Goal: Task Accomplishment & Management: Manage account settings

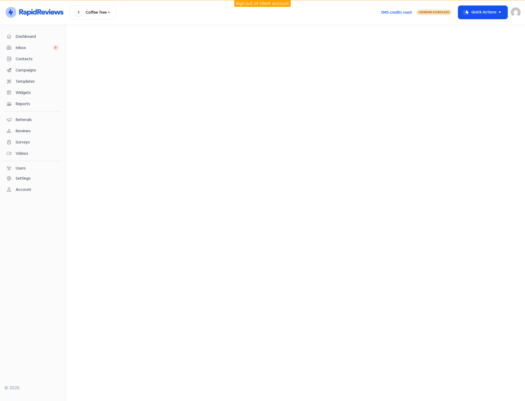
drag, startPoint x: 21, startPoint y: 49, endPoint x: 61, endPoint y: 55, distance: 40.4
click at [21, 49] on span "Inbox" at bounding box center [34, 48] width 37 height 6
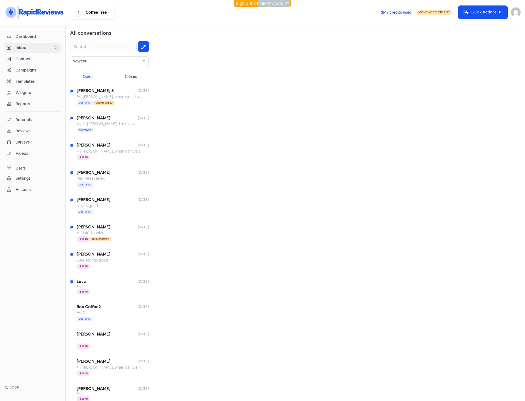
click at [259, 0] on html "Sign out of client account Icon For Thunder-circle Coffee Tree Switch Business …" at bounding box center [262, 200] width 525 height 401
click at [15, 179] on div "Settings" at bounding box center [33, 178] width 52 height 6
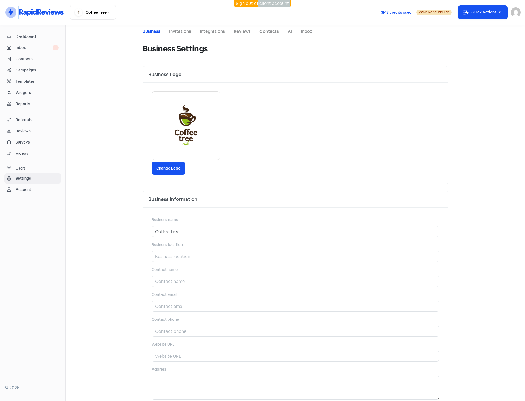
click at [20, 152] on span "Videos" at bounding box center [37, 153] width 43 height 6
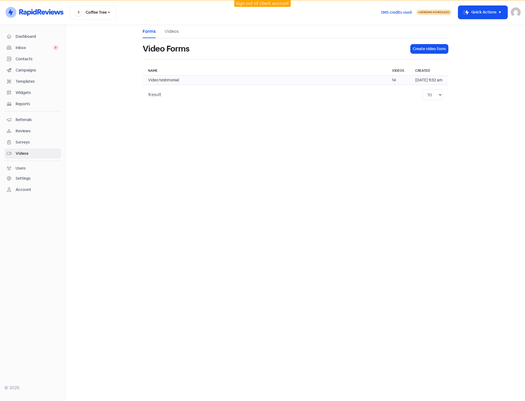
click at [182, 80] on td "Video testimonial" at bounding box center [265, 80] width 244 height 9
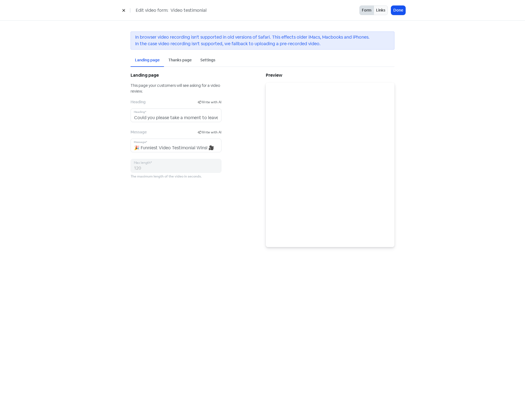
click at [217, 60] on div "Settings" at bounding box center [208, 60] width 24 height 13
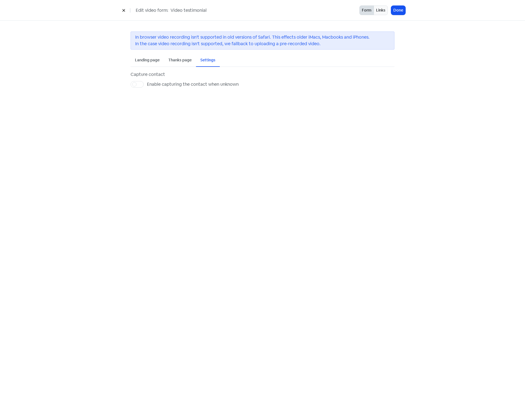
click at [208, 59] on div "Settings" at bounding box center [207, 60] width 15 height 6
click at [147, 84] on label "Enable capturing the contact when unknown" at bounding box center [193, 84] width 92 height 7
click at [147, 84] on input "Enable capturing the contact when unknown" at bounding box center [149, 83] width 4 height 4
checkbox input "true"
select select "lead"
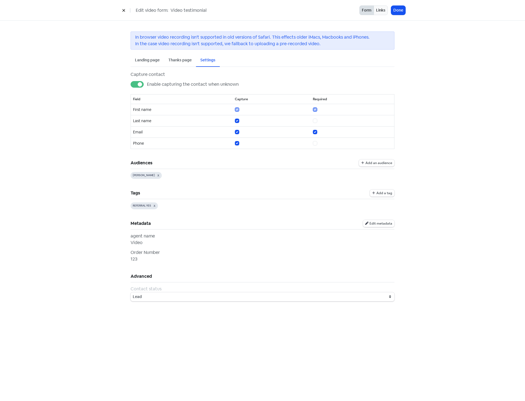
click at [377, 224] on span "Edit metadata" at bounding box center [380, 223] width 23 height 3
select select "88"
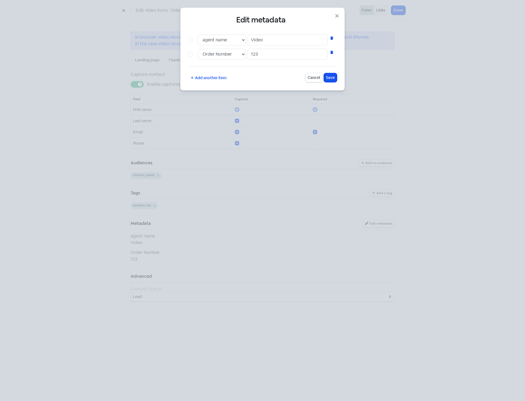
click at [335, 11] on div "Edit metadata agent name Order Number Video agent name Order Number 123 Add ano…" at bounding box center [262, 49] width 164 height 83
click at [335, 17] on icon "button" at bounding box center [337, 16] width 7 height 7
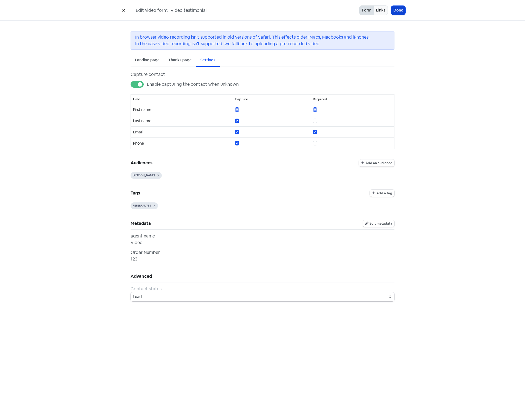
click at [395, 10] on button "Done" at bounding box center [398, 10] width 14 height 9
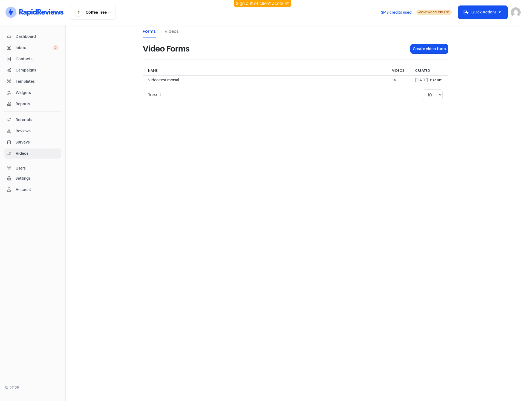
click at [22, 58] on span "Contacts" at bounding box center [37, 59] width 43 height 6
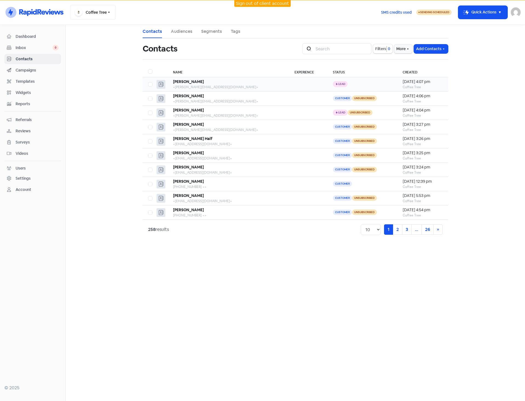
click at [242, 81] on div "Susan Smith" at bounding box center [228, 82] width 111 height 6
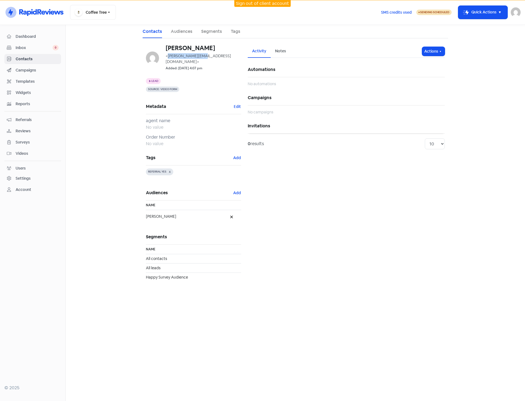
drag, startPoint x: 168, startPoint y: 55, endPoint x: 202, endPoint y: 57, distance: 34.5
click at [202, 57] on span "<[PERSON_NAME][EMAIL_ADDRESS][DOMAIN_NAME]>" at bounding box center [198, 58] width 65 height 11
copy span "susan.s@email.com"
drag, startPoint x: 23, startPoint y: 150, endPoint x: 37, endPoint y: 150, distance: 14.0
click at [23, 150] on div "Videos" at bounding box center [33, 153] width 52 height 6
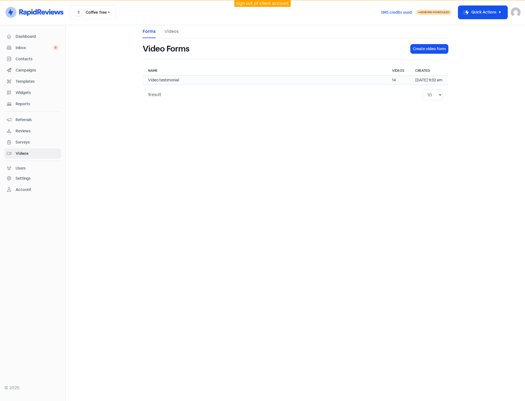
click at [174, 81] on td "Video testimonial" at bounding box center [265, 80] width 244 height 9
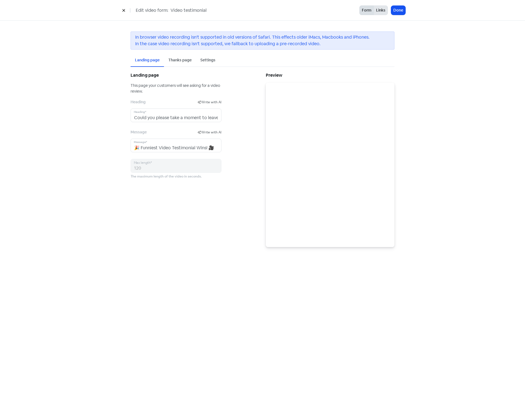
click at [379, 9] on button "Links" at bounding box center [381, 10] width 14 height 10
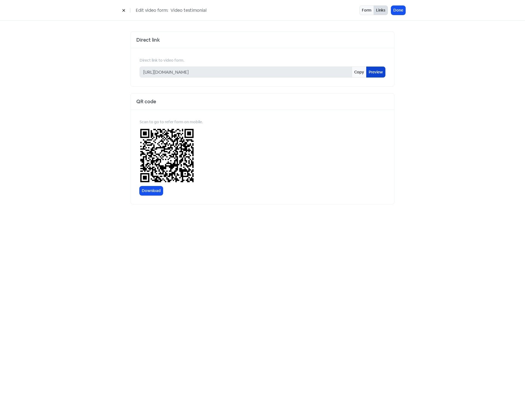
click at [374, 73] on link "Preview" at bounding box center [375, 71] width 19 height 11
click at [123, 10] on icon at bounding box center [123, 10] width 2 height 2
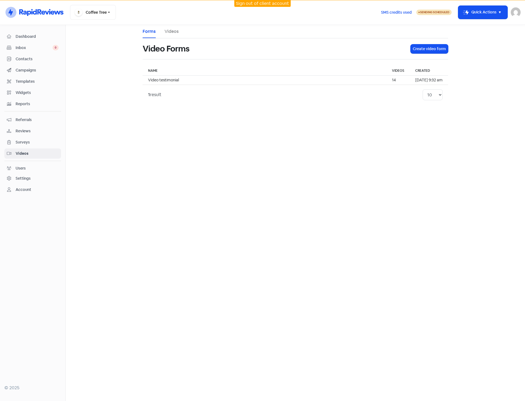
click at [22, 57] on span "Contacts" at bounding box center [37, 59] width 43 height 6
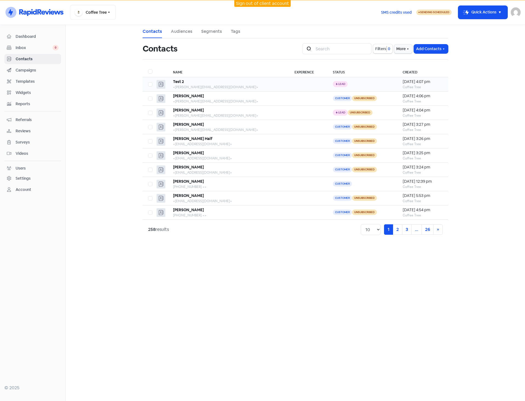
click at [245, 82] on div "Test 2" at bounding box center [228, 82] width 111 height 6
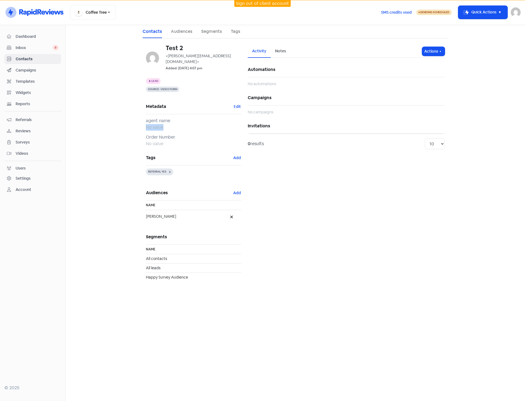
drag, startPoint x: 148, startPoint y: 121, endPoint x: 162, endPoint y: 121, distance: 14.5
click at [162, 124] on div "No value" at bounding box center [193, 127] width 95 height 7
drag, startPoint x: 149, startPoint y: 137, endPoint x: 168, endPoint y: 138, distance: 19.4
click at [168, 140] on div "No value" at bounding box center [193, 143] width 95 height 7
click at [160, 140] on div "No value" at bounding box center [193, 143] width 95 height 7
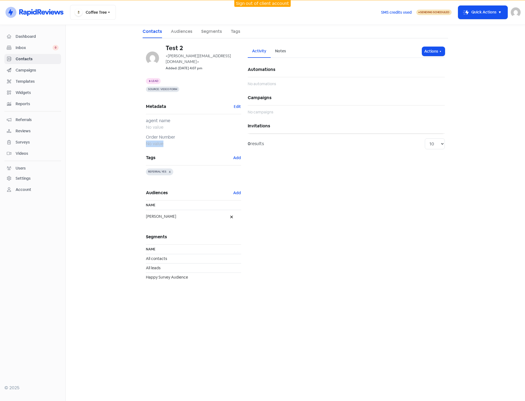
drag, startPoint x: 164, startPoint y: 137, endPoint x: 144, endPoint y: 137, distance: 20.5
click at [144, 137] on div "Test 2 <susan.s@email.com> Added: 8 Sep 2025, 4:07 pm Icon For Thunder Lead Sou…" at bounding box center [194, 166] width 102 height 243
click at [156, 140] on div "No value" at bounding box center [193, 143] width 95 height 7
drag, startPoint x: 164, startPoint y: 139, endPoint x: 128, endPoint y: 138, distance: 35.6
click at [128, 138] on main "Contacts Audiences Segments Tags Test 2 <susan.s@email.com> Added: 8 Sep 2025, …" at bounding box center [295, 213] width 459 height 376
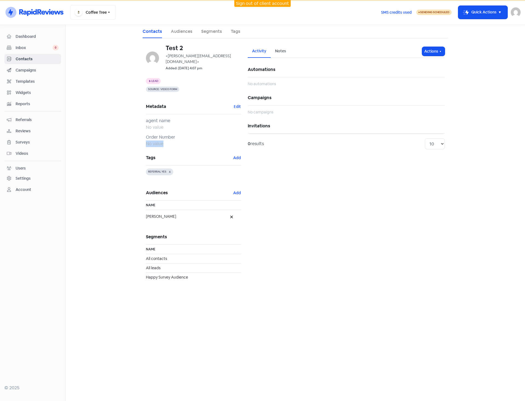
click at [166, 140] on div "No value" at bounding box center [193, 143] width 95 height 7
click at [25, 154] on span "Videos" at bounding box center [37, 153] width 43 height 6
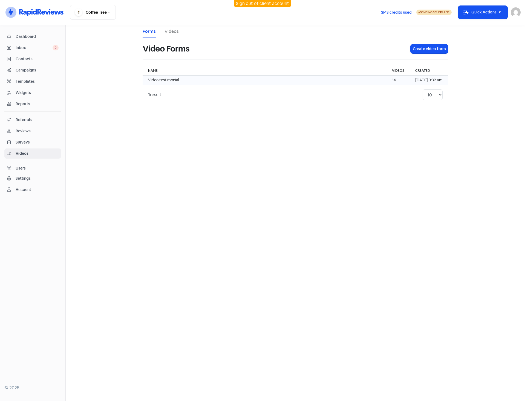
click at [229, 80] on td "Video testimonial" at bounding box center [265, 80] width 244 height 9
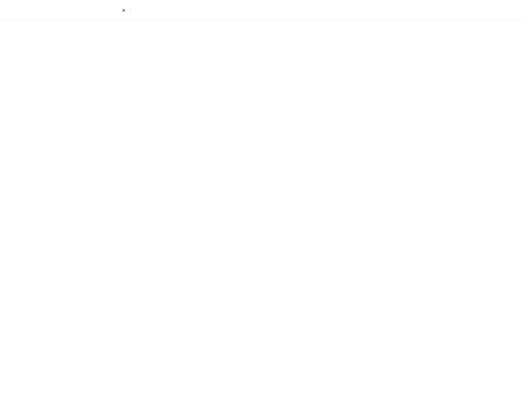
select select "lead"
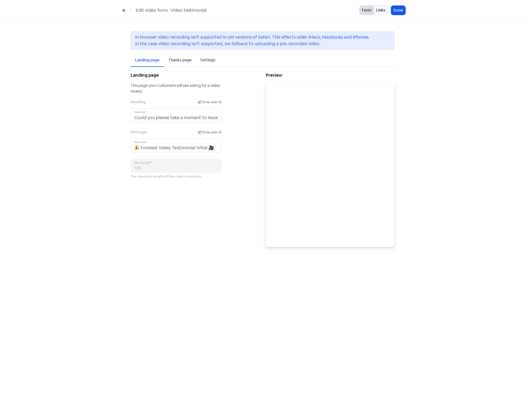
click at [214, 60] on div "Settings" at bounding box center [207, 60] width 15 height 6
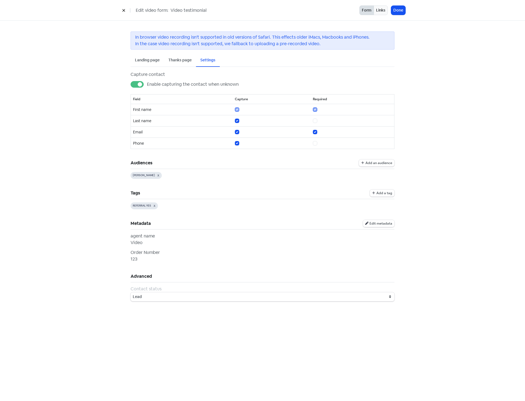
click at [386, 220] on button "Edit metadata" at bounding box center [378, 223] width 31 height 7
select select "88"
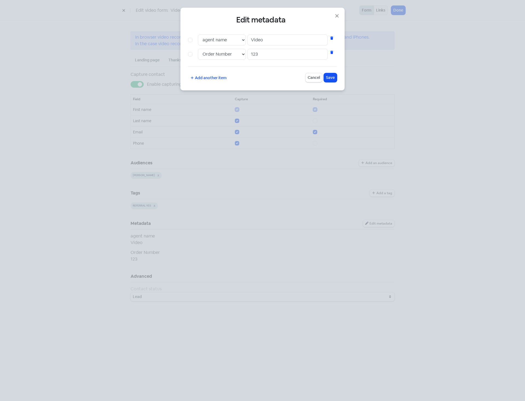
click at [187, 40] on div "Edit metadata agent name Order Number Video agent name Order Number 123 Add ano…" at bounding box center [262, 49] width 164 height 83
click at [196, 37] on label at bounding box center [196, 37] width 0 height 0
click at [196, 40] on input "checkbox" at bounding box center [198, 39] width 4 height 4
checkbox input "true"
click at [196, 51] on label at bounding box center [196, 51] width 0 height 0
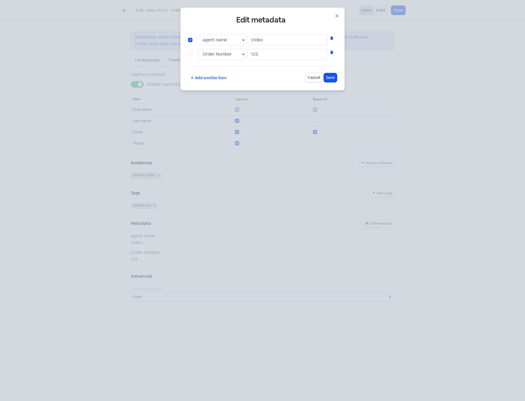
click at [196, 54] on input "checkbox" at bounding box center [198, 53] width 4 height 4
checkbox input "true"
click at [328, 80] on span "Save" at bounding box center [330, 78] width 9 height 6
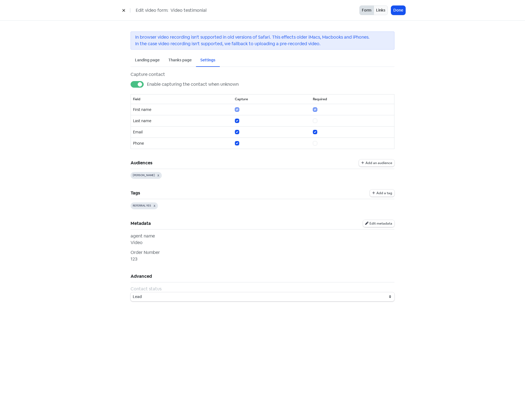
click at [382, 224] on span "Edit metadata" at bounding box center [380, 223] width 23 height 3
select select "88"
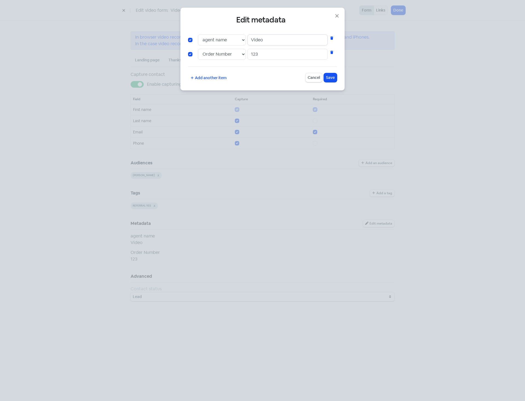
drag, startPoint x: 265, startPoint y: 43, endPoint x: 251, endPoint y: 43, distance: 14.2
click at [251, 43] on input "Video" at bounding box center [287, 39] width 80 height 11
drag, startPoint x: 262, startPoint y: 54, endPoint x: 245, endPoint y: 59, distance: 17.6
click at [245, 59] on div "agent name Order Number 123" at bounding box center [262, 54] width 149 height 11
click at [196, 37] on label at bounding box center [196, 37] width 0 height 0
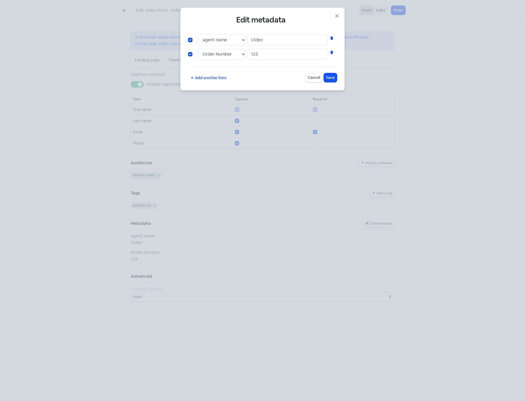
click at [196, 39] on input "checkbox" at bounding box center [198, 39] width 4 height 4
checkbox input "false"
click at [196, 51] on label at bounding box center [196, 51] width 0 height 0
click at [196, 53] on input "checkbox" at bounding box center [198, 53] width 4 height 4
checkbox input "false"
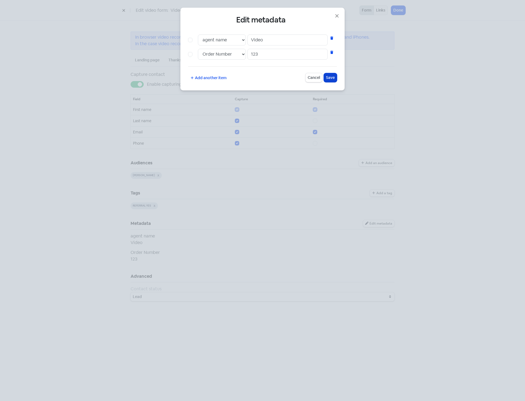
click at [331, 79] on span "Save" at bounding box center [330, 78] width 9 height 6
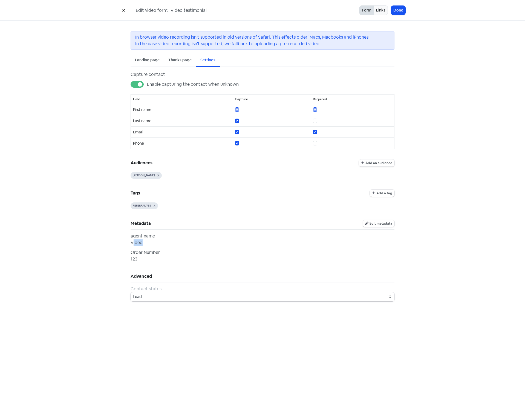
drag, startPoint x: 132, startPoint y: 244, endPoint x: 146, endPoint y: 243, distance: 14.3
click at [146, 243] on div "Video" at bounding box center [263, 242] width 264 height 7
drag, startPoint x: 137, startPoint y: 259, endPoint x: 119, endPoint y: 261, distance: 17.9
click at [119, 261] on div "In browser video recording isn't supported in old versions of Safari. This effe…" at bounding box center [262, 166] width 312 height 291
click at [173, 262] on div "123" at bounding box center [263, 259] width 264 height 7
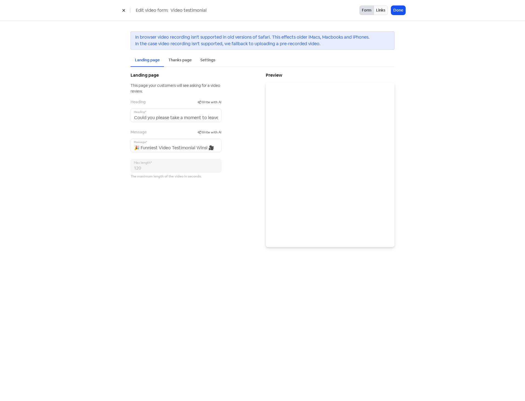
click at [119, 7] on div "Edit video form: Video testimonial Form Links Done" at bounding box center [262, 10] width 312 height 10
click at [117, 14] on div "Edit video form: Video testimonial Form Links Done" at bounding box center [262, 10] width 312 height 10
click at [128, 8] on div "Edit video form: Video testimonial" at bounding box center [240, 10] width 240 height 10
click at [123, 11] on icon at bounding box center [123, 10] width 2 height 2
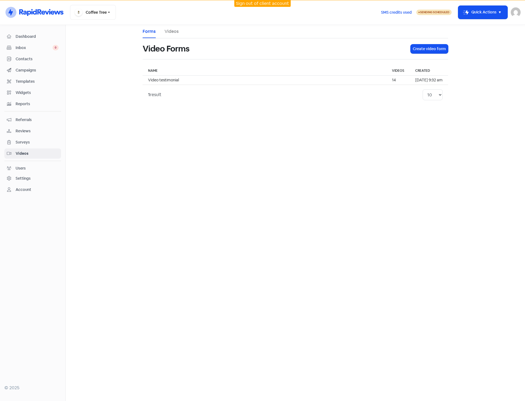
click at [27, 52] on link "Inbox 0" at bounding box center [32, 48] width 57 height 10
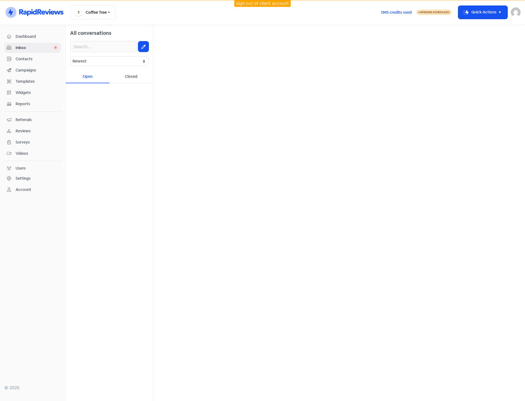
click at [32, 57] on span "Contacts" at bounding box center [37, 59] width 43 height 6
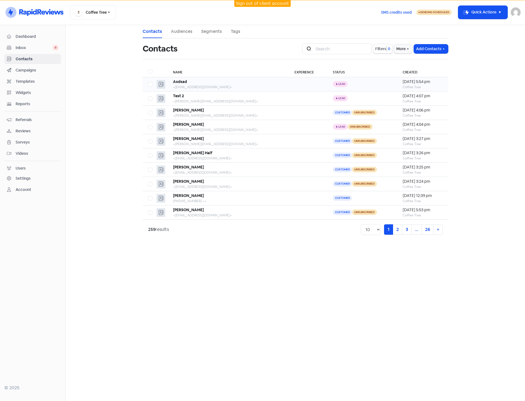
click at [212, 80] on div "Asdsad" at bounding box center [228, 82] width 111 height 6
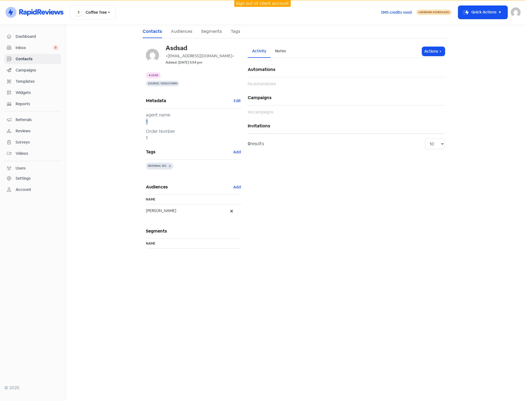
drag, startPoint x: 149, startPoint y: 123, endPoint x: 128, endPoint y: 123, distance: 21.1
click at [128, 123] on main "Contacts Audiences Segments Tags Asdsad <asdasd@asd.com> Added: 9 Sep 2025, 5:5…" at bounding box center [295, 213] width 459 height 376
click at [179, 87] on div "Asdsad <asdasd@asd.com> Added: 9 Sep 2025, 5:54 pm Icon For Thunder Lead Source…" at bounding box center [194, 150] width 102 height 210
click at [23, 72] on span "Campaigns" at bounding box center [37, 70] width 43 height 6
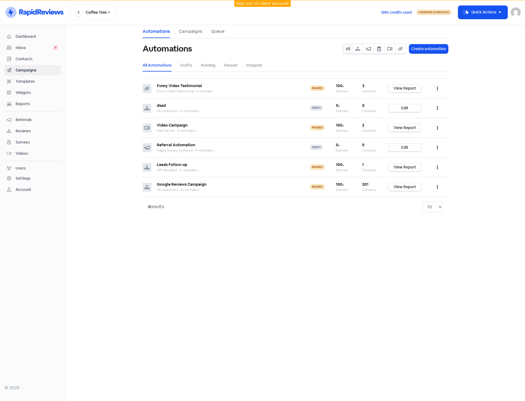
click at [22, 60] on span "Contacts" at bounding box center [37, 59] width 43 height 6
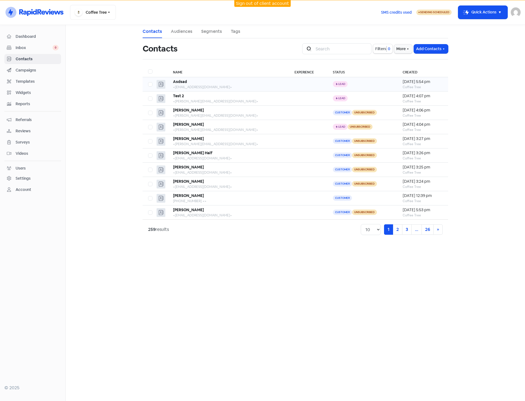
click at [211, 82] on div "Asdsad" at bounding box center [228, 82] width 111 height 6
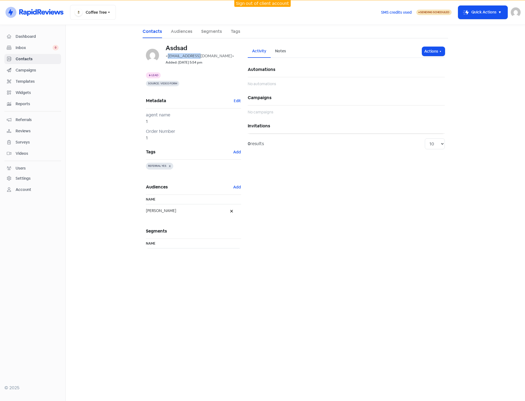
drag, startPoint x: 167, startPoint y: 54, endPoint x: 201, endPoint y: 58, distance: 33.5
click at [201, 58] on span "<[EMAIL_ADDRESS][DOMAIN_NAME]>" at bounding box center [200, 55] width 68 height 5
click at [199, 55] on span "<[EMAIL_ADDRESS][DOMAIN_NAME]>" at bounding box center [200, 55] width 68 height 5
drag, startPoint x: 200, startPoint y: 55, endPoint x: 167, endPoint y: 57, distance: 33.2
click at [167, 57] on span "<[EMAIL_ADDRESS][DOMAIN_NAME]>" at bounding box center [200, 55] width 68 height 5
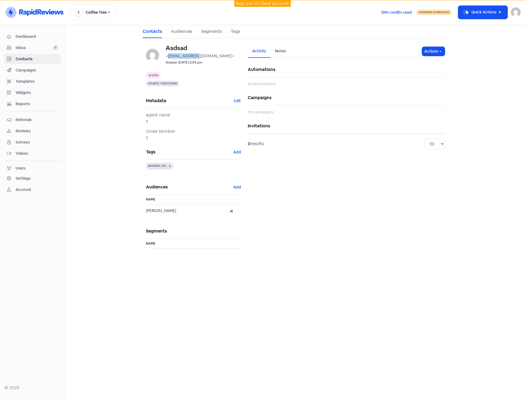
copy span "asdasd@asd.com"
drag, startPoint x: 151, startPoint y: 119, endPoint x: 137, endPoint y: 120, distance: 14.3
click at [137, 120] on main "Contacts Audiences Segments Tags Asdsad <asdasd@asd.com> Added: 9 Sep 2025, 5:5…" at bounding box center [295, 213] width 459 height 376
click at [180, 127] on div "Metadata Edit agent name 1 Order Number 1" at bounding box center [193, 117] width 95 height 48
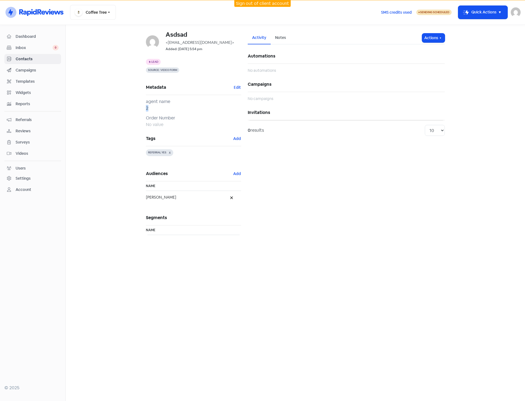
drag, startPoint x: 150, startPoint y: 109, endPoint x: 132, endPoint y: 108, distance: 17.3
click at [132, 108] on main "Asdsad <[EMAIL_ADDRESS][DOMAIN_NAME]> Added: [DATE] 5:54 pm Icon For Thunder Le…" at bounding box center [295, 213] width 459 height 376
drag, startPoint x: 144, startPoint y: 125, endPoint x: 131, endPoint y: 124, distance: 13.1
click at [132, 124] on main "Asdsad <[EMAIL_ADDRESS][DOMAIN_NAME]> Added: [DATE] 5:54 pm Icon For Thunder Le…" at bounding box center [295, 213] width 459 height 376
click at [194, 132] on h5 "Tags Add" at bounding box center [193, 138] width 95 height 15
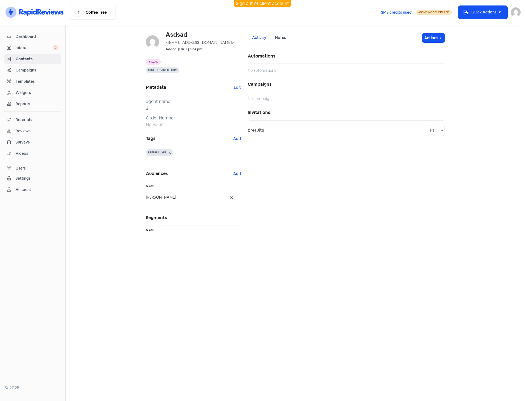
click at [22, 60] on span "Contacts" at bounding box center [37, 59] width 43 height 6
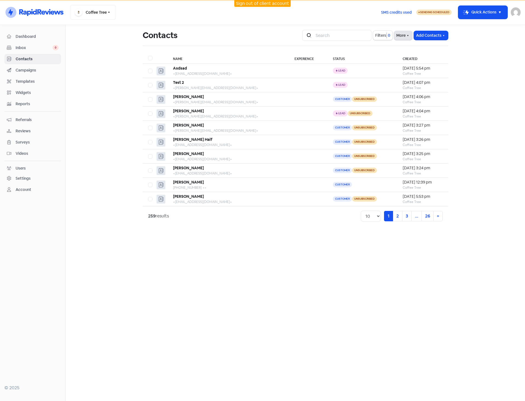
click at [398, 36] on button "More" at bounding box center [403, 35] width 18 height 9
click at [387, 50] on link "External Contact Forms" at bounding box center [385, 47] width 55 height 11
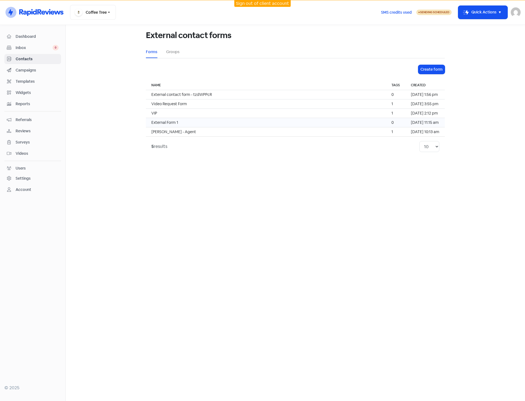
click at [191, 121] on td "External Form 1" at bounding box center [266, 122] width 240 height 9
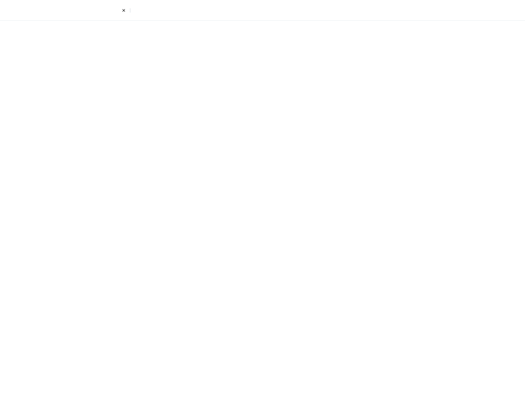
select select "first_last"
select select "email_phone"
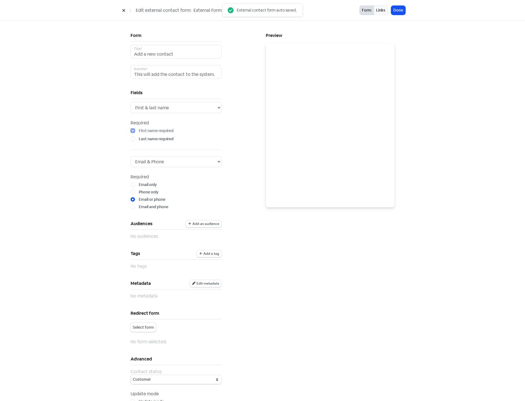
click at [207, 285] on span "Edit metadata" at bounding box center [207, 283] width 23 height 3
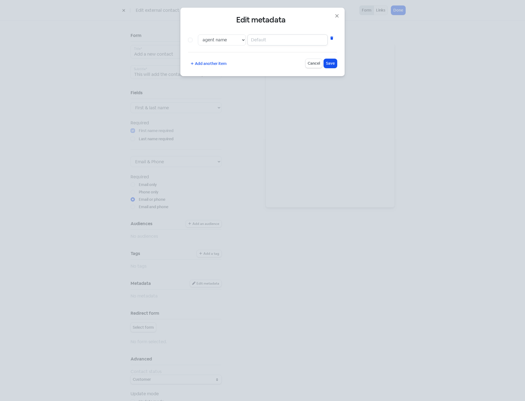
click at [264, 40] on input "text" at bounding box center [287, 39] width 80 height 11
click at [343, 14] on div "Edit metadata agent name Order Number Add another item Cancel Save" at bounding box center [262, 42] width 164 height 68
click at [342, 16] on div "Edit metadata agent name Order Number Add another item Cancel Save" at bounding box center [262, 42] width 164 height 68
click at [337, 17] on icon "button" at bounding box center [337, 16] width 7 height 7
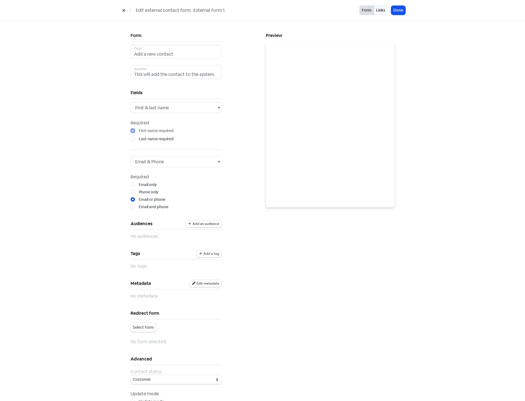
click at [119, 9] on div "Edit external contact form: External Form 1 Form Links Done" at bounding box center [262, 10] width 312 height 10
click at [126, 11] on button at bounding box center [124, 10] width 8 height 10
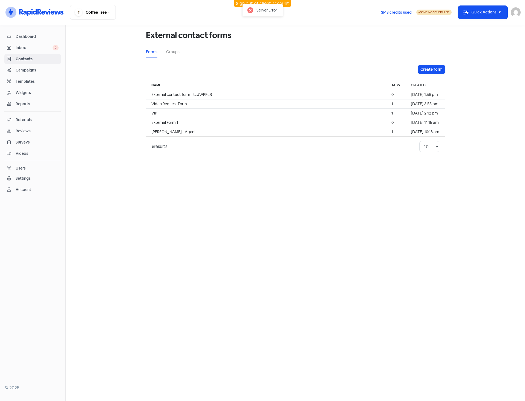
click at [31, 64] on div "Dashboard Inbox 0 Contacts Campaigns Templates Widgets Reports Referrals Review…" at bounding box center [32, 112] width 57 height 163
click at [50, 61] on span "Contacts" at bounding box center [37, 59] width 43 height 6
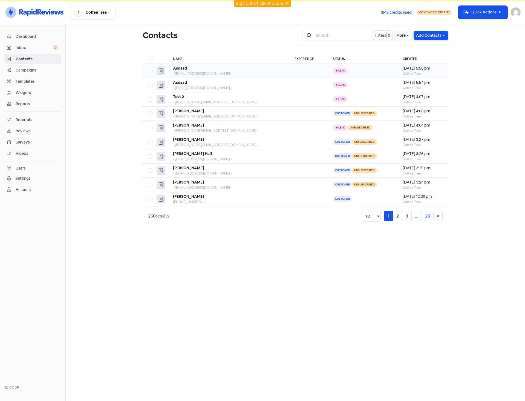
click at [202, 71] on div "Asdasd" at bounding box center [228, 68] width 111 height 6
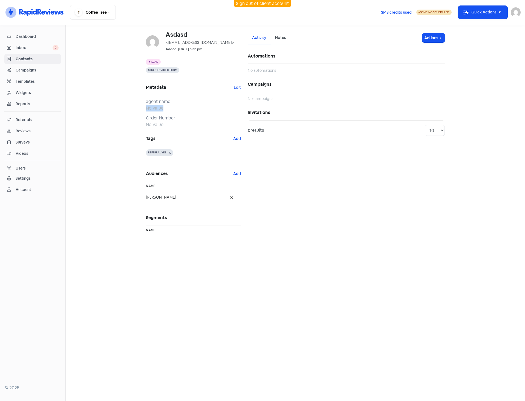
drag, startPoint x: 163, startPoint y: 108, endPoint x: 147, endPoint y: 109, distance: 16.2
click at [147, 109] on div "No value" at bounding box center [193, 108] width 95 height 7
drag, startPoint x: 196, startPoint y: 50, endPoint x: 210, endPoint y: 50, distance: 13.7
click at [210, 50] on div "Added: [DATE] 5:56 pm" at bounding box center [204, 48] width 76 height 7
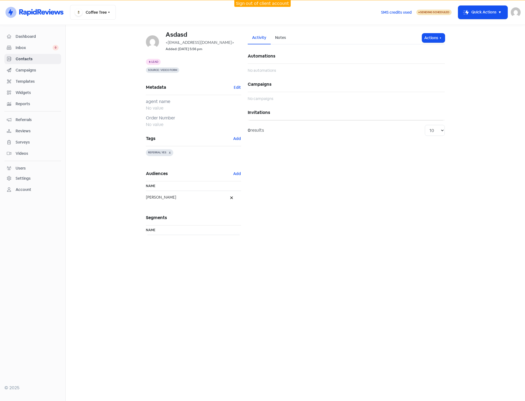
click at [210, 50] on div "Added: [DATE] 5:56 pm" at bounding box center [204, 48] width 76 height 7
click at [35, 176] on div "Settings" at bounding box center [33, 178] width 52 height 6
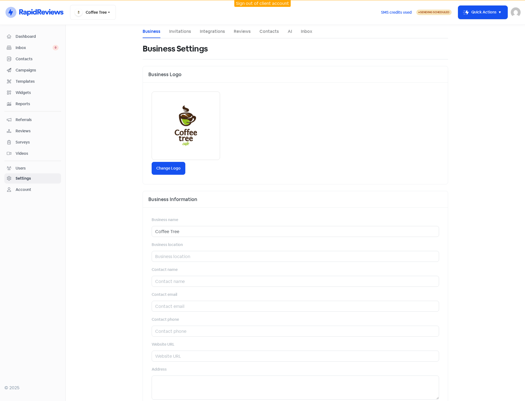
click at [263, 33] on link "Contacts" at bounding box center [268, 31] width 19 height 7
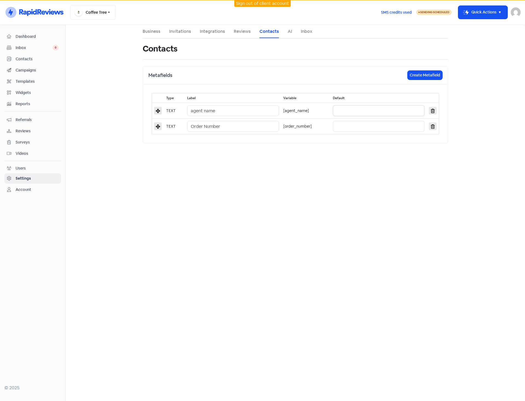
drag, startPoint x: 351, startPoint y: 111, endPoint x: 357, endPoint y: 111, distance: 6.0
click at [352, 111] on input "text" at bounding box center [379, 110] width 92 height 11
type input "456"
click at [350, 122] on input "text" at bounding box center [379, 126] width 92 height 11
type input "678"
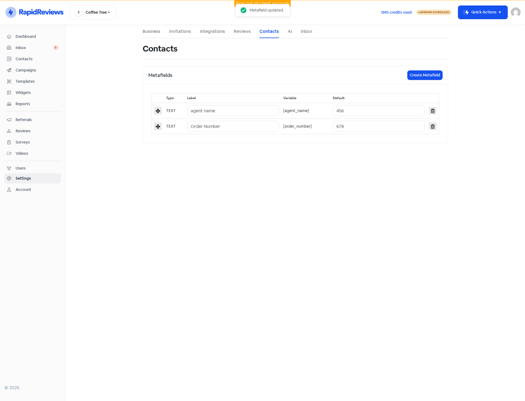
click at [364, 164] on main "Business Invitations Integrations Reviews Contacts AI Inbox Contacts Metafields…" at bounding box center [295, 213] width 459 height 376
click at [35, 60] on span "Contacts" at bounding box center [37, 59] width 43 height 6
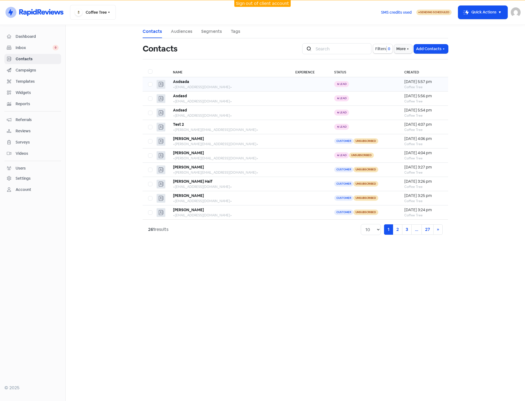
click at [209, 82] on div "Asdsada" at bounding box center [228, 82] width 111 height 6
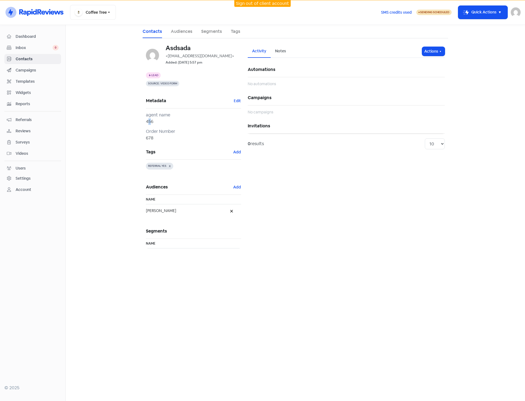
drag, startPoint x: 152, startPoint y: 123, endPoint x: 146, endPoint y: 123, distance: 5.8
click at [144, 122] on div "Asdsada <[EMAIL_ADDRESS][DOMAIN_NAME]> Added: [DATE] 5:57 pm Icon For Thunder L…" at bounding box center [194, 150] width 102 height 210
click at [154, 138] on div "678" at bounding box center [193, 138] width 95 height 7
click at [30, 175] on link "Settings" at bounding box center [32, 178] width 57 height 10
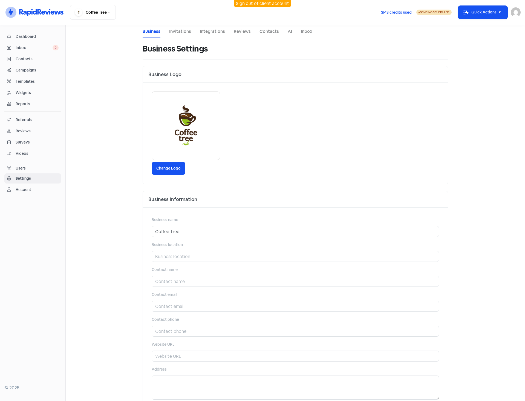
click at [26, 167] on div "Users" at bounding box center [33, 168] width 52 height 6
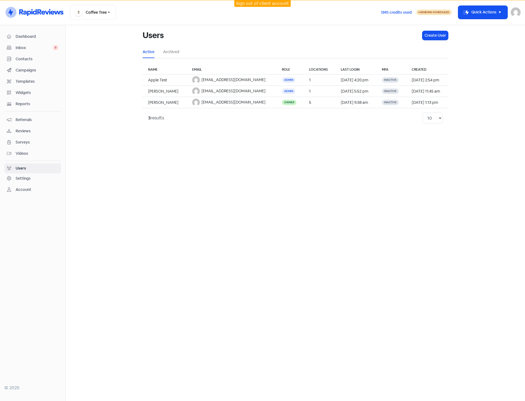
click at [30, 178] on div "Settings" at bounding box center [23, 178] width 15 height 6
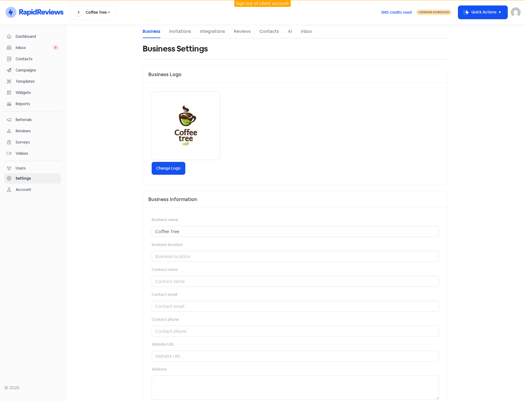
click at [264, 31] on link "Contacts" at bounding box center [268, 31] width 19 height 7
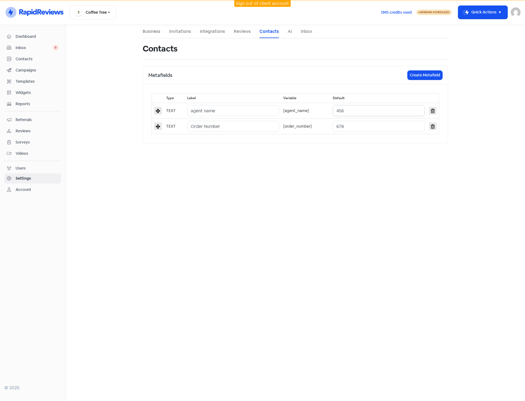
drag, startPoint x: 352, startPoint y: 111, endPoint x: 328, endPoint y: 111, distance: 23.5
click at [330, 111] on tr "TEXT agent name [agent_name] 456" at bounding box center [295, 111] width 287 height 16
drag, startPoint x: 353, startPoint y: 125, endPoint x: 329, endPoint y: 129, distance: 24.2
click at [329, 129] on tr "TEXT Order Number [order_number] 678" at bounding box center [295, 126] width 287 height 16
click at [342, 172] on main "Business Invitations Integrations Reviews Contacts AI Inbox Contacts Metafields…" at bounding box center [295, 213] width 459 height 376
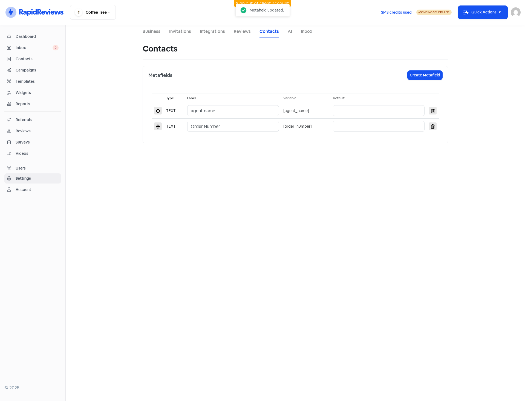
click at [40, 57] on span "Contacts" at bounding box center [37, 59] width 43 height 6
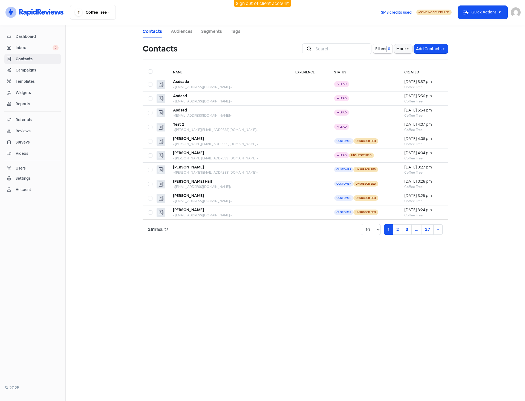
click at [120, 127] on main "Contacts Audiences Segments Tags Contacts Icon For Search Filters 0 More Add Co…" at bounding box center [295, 213] width 459 height 376
click at [28, 58] on span "Contacts" at bounding box center [37, 59] width 43 height 6
click at [403, 50] on button "More" at bounding box center [403, 48] width 18 height 9
click at [399, 61] on link "External Contact Forms" at bounding box center [385, 60] width 55 height 11
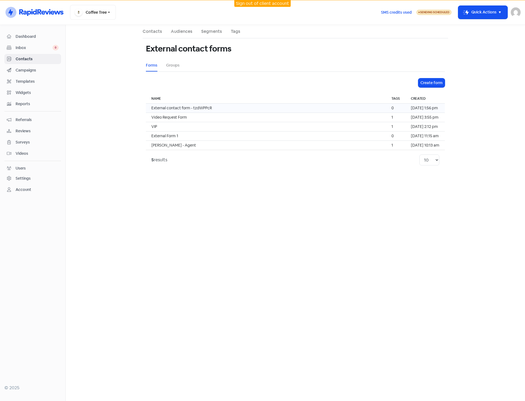
click at [242, 105] on td "External contact form - tzdWPPcR" at bounding box center [266, 107] width 240 height 9
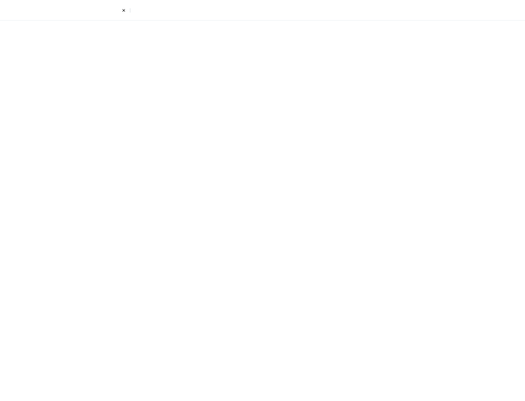
select select "first_last"
select select "email_phone"
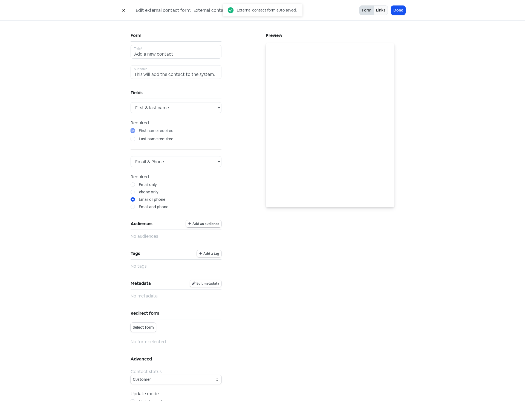
click at [216, 282] on span "Edit metadata" at bounding box center [207, 283] width 23 height 3
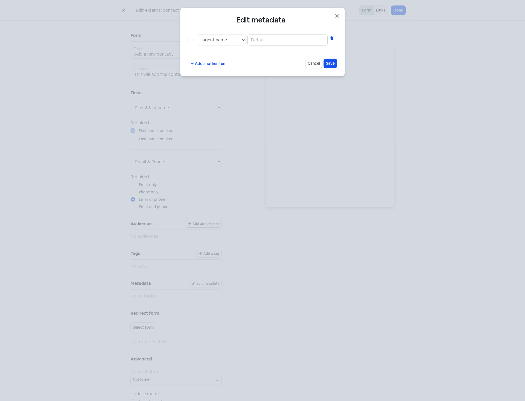
click at [260, 39] on input "text" at bounding box center [287, 39] width 80 height 11
type input "777"
click at [333, 63] on span "Save" at bounding box center [330, 63] width 9 height 6
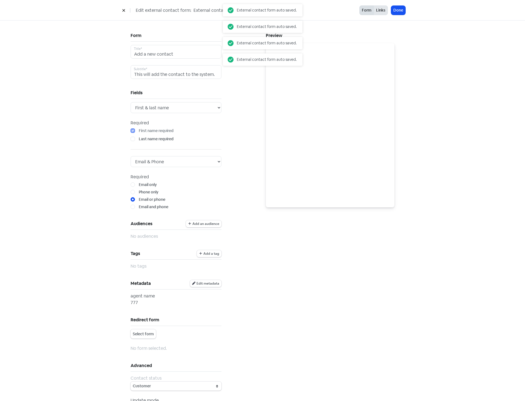
click at [380, 11] on button "Links" at bounding box center [381, 10] width 14 height 10
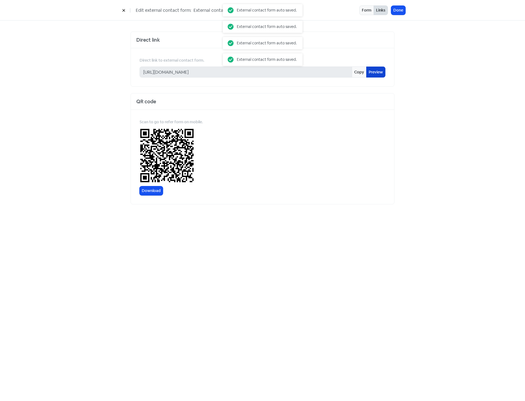
click at [374, 74] on link "Preview" at bounding box center [375, 71] width 19 height 11
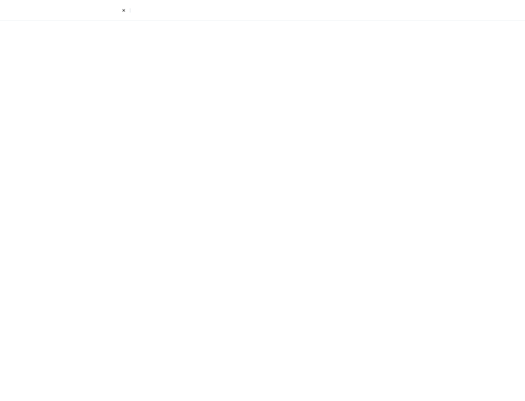
select select "first_last"
select select "email_phone"
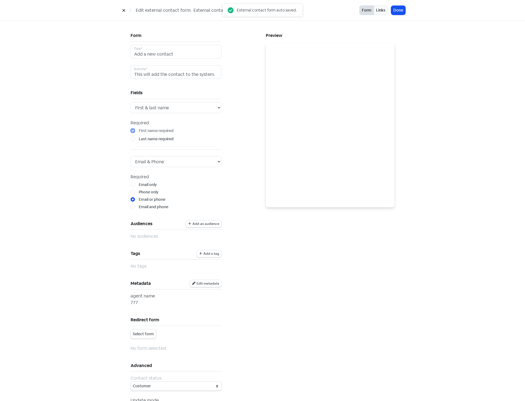
click at [123, 13] on button at bounding box center [124, 10] width 8 height 10
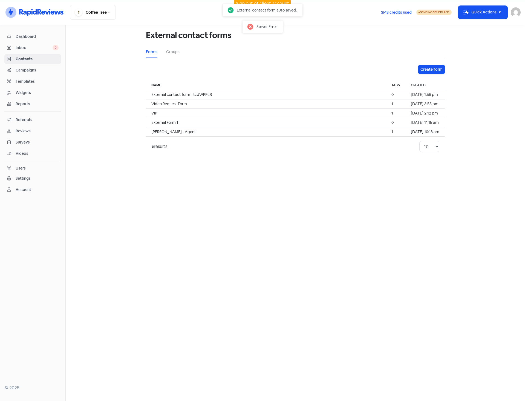
click at [35, 59] on span "Contacts" at bounding box center [37, 59] width 43 height 6
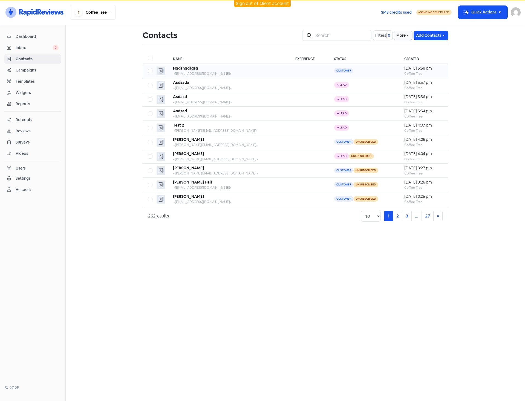
click at [194, 69] on b "Hgdshgdfgsg" at bounding box center [185, 68] width 25 height 5
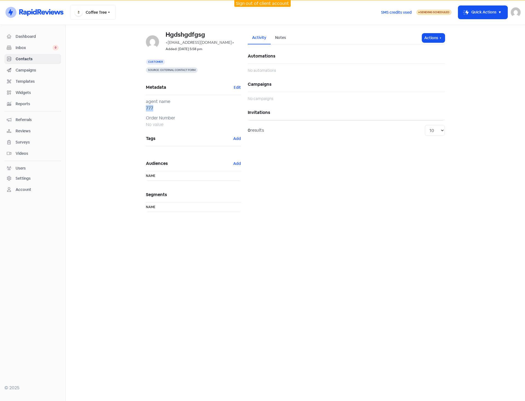
drag, startPoint x: 153, startPoint y: 109, endPoint x: 141, endPoint y: 109, distance: 11.8
click at [141, 109] on div "Hgdshgdfgsg <[EMAIL_ADDRESS][DOMAIN_NAME]> Added: [DATE] 5:58 pm Customer Sourc…" at bounding box center [295, 125] width 312 height 200
drag, startPoint x: 149, startPoint y: 109, endPoint x: 157, endPoint y: 109, distance: 8.0
click at [157, 109] on div "Hgdshgdfgsg <sdgsdgds@gsdfg.com> Added: 9 Sep 2025, 5:58 pm Customer Source: Ex…" at bounding box center [194, 124] width 102 height 187
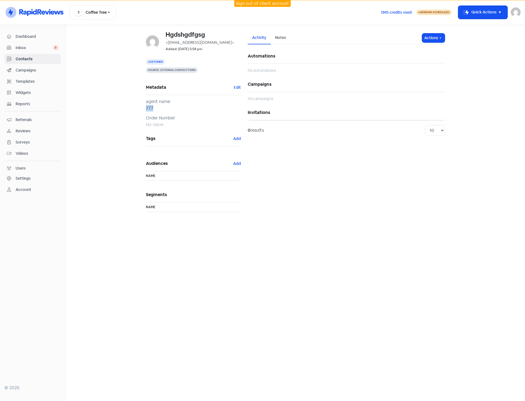
click at [157, 109] on div "777" at bounding box center [193, 108] width 95 height 7
drag, startPoint x: 154, startPoint y: 109, endPoint x: 146, endPoint y: 110, distance: 8.0
click at [146, 110] on div "777" at bounding box center [193, 108] width 95 height 7
drag, startPoint x: 146, startPoint y: 110, endPoint x: 163, endPoint y: 108, distance: 16.3
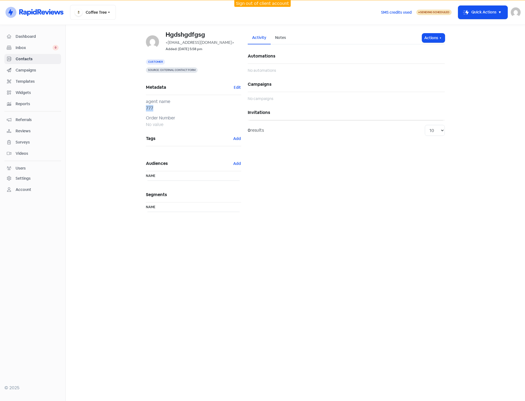
click at [163, 108] on div "777" at bounding box center [193, 108] width 95 height 7
